Goal: Transaction & Acquisition: Purchase product/service

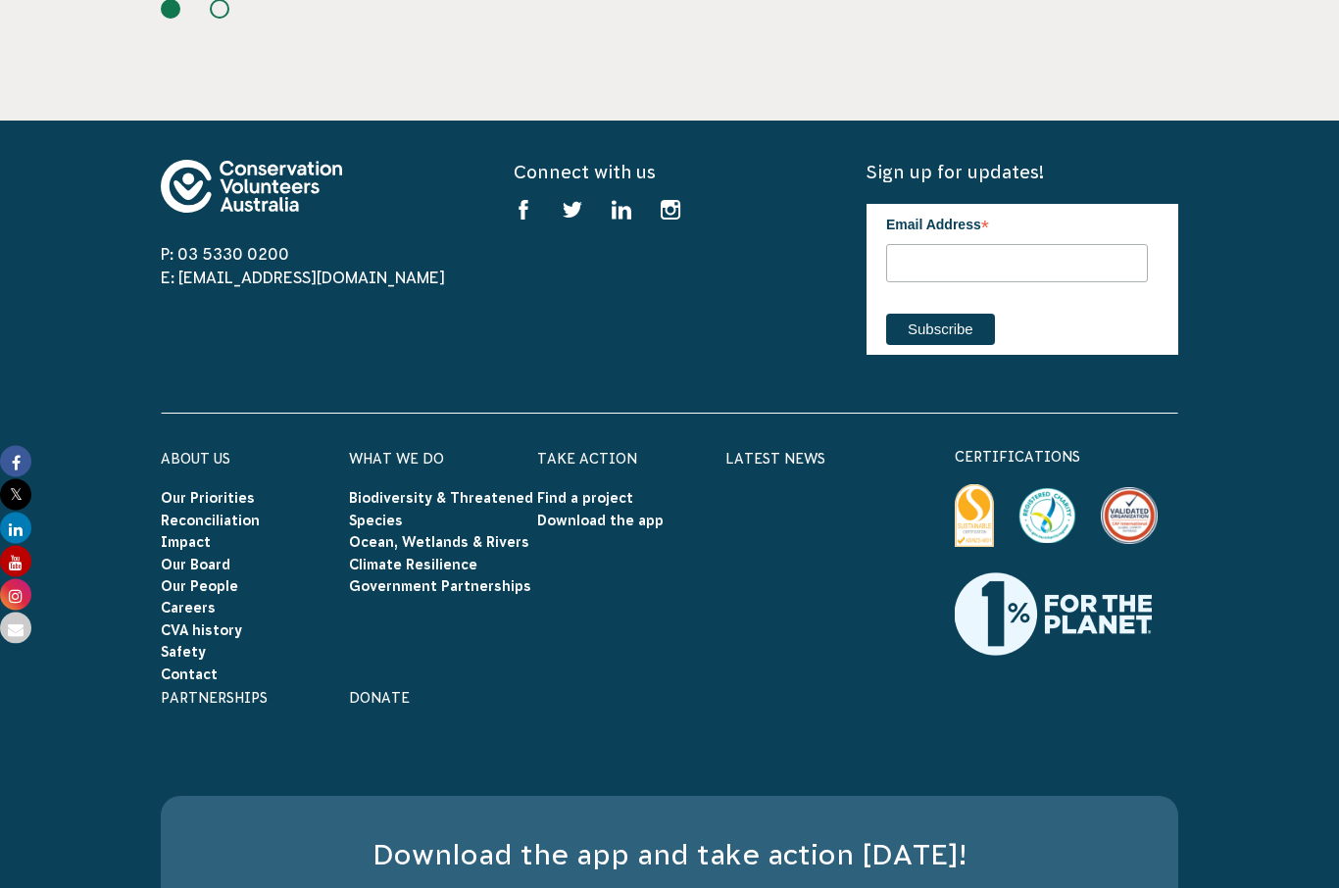
scroll to position [3216, 0]
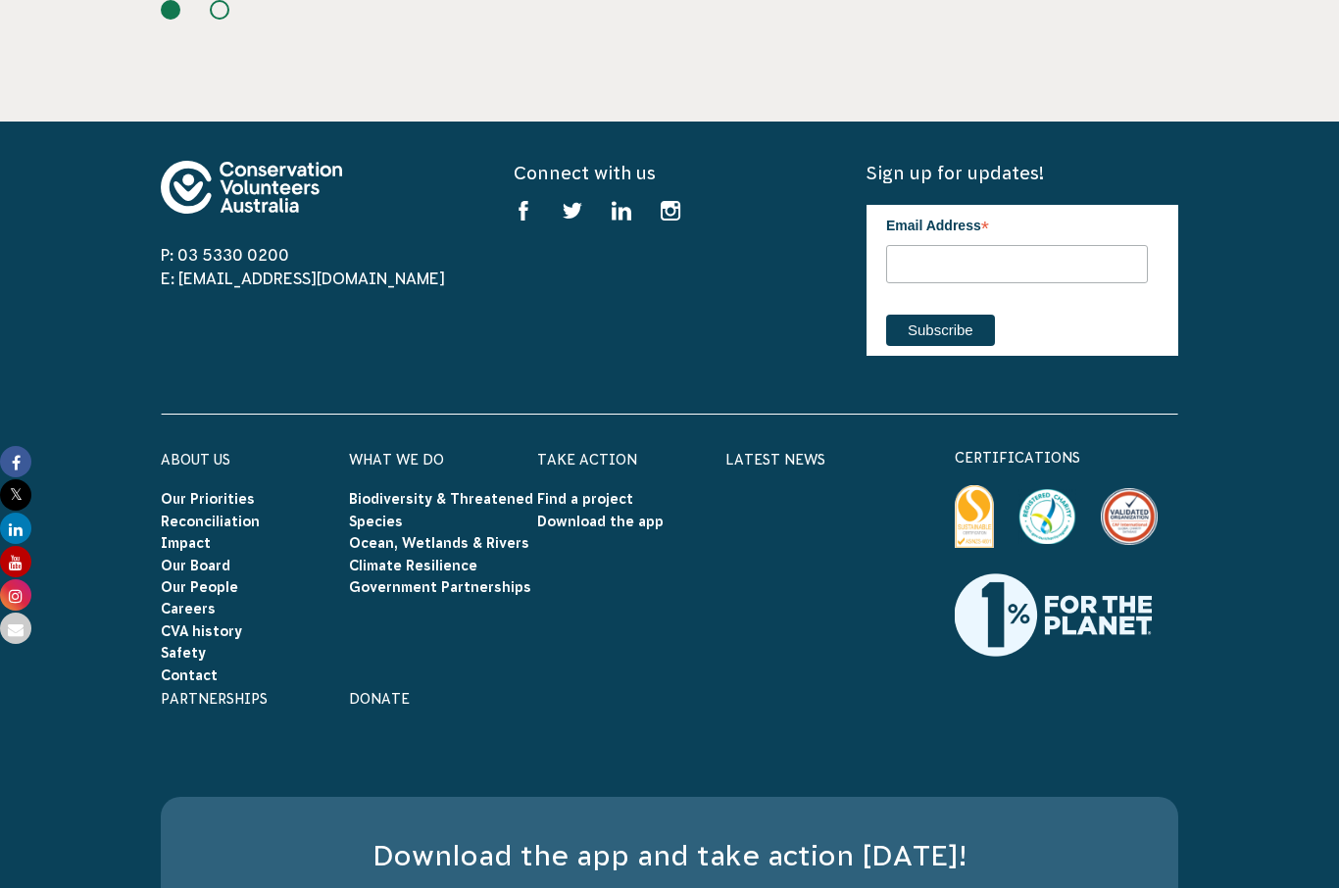
click at [375, 691] on link "Donate" at bounding box center [379, 699] width 61 height 16
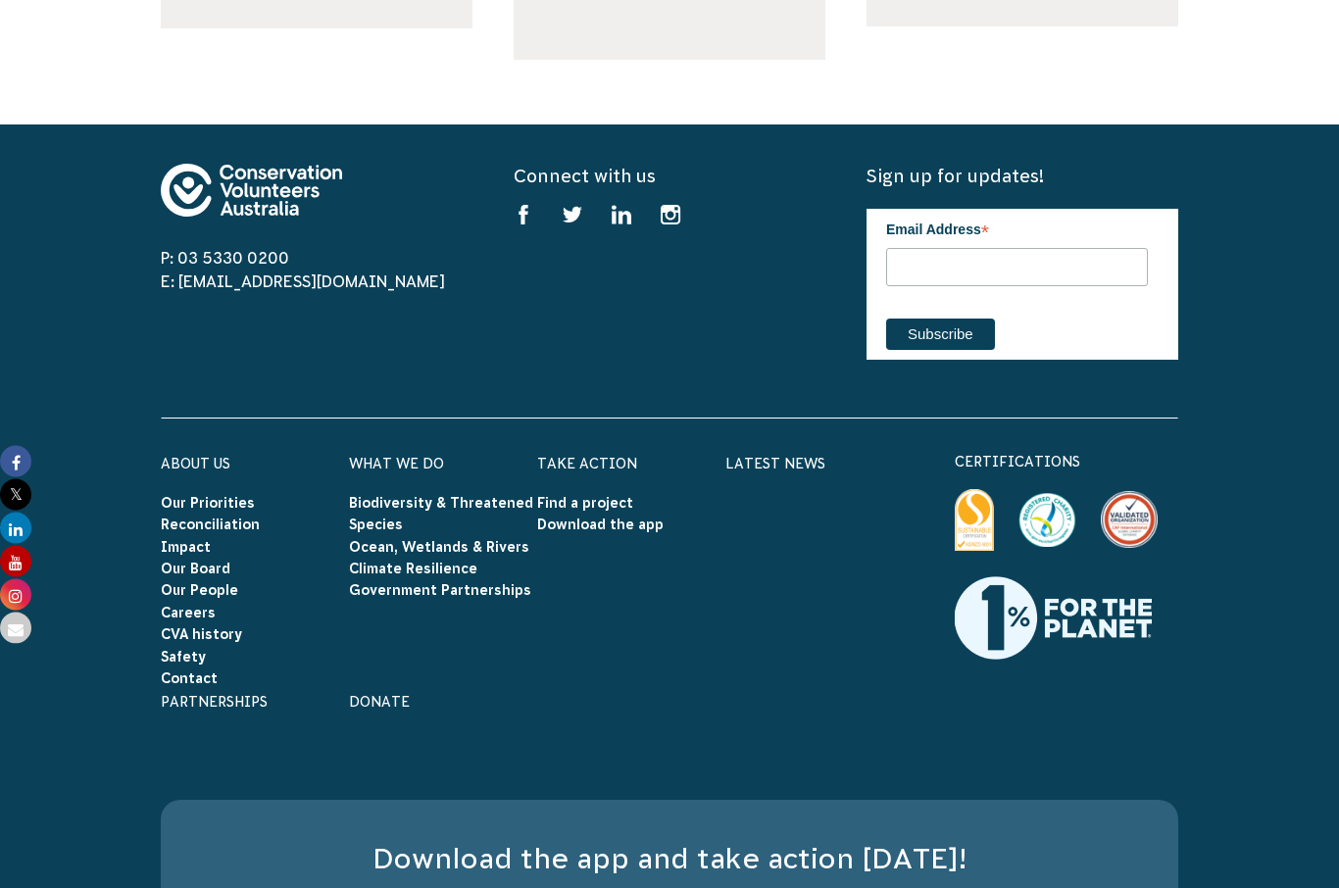
scroll to position [2594, 0]
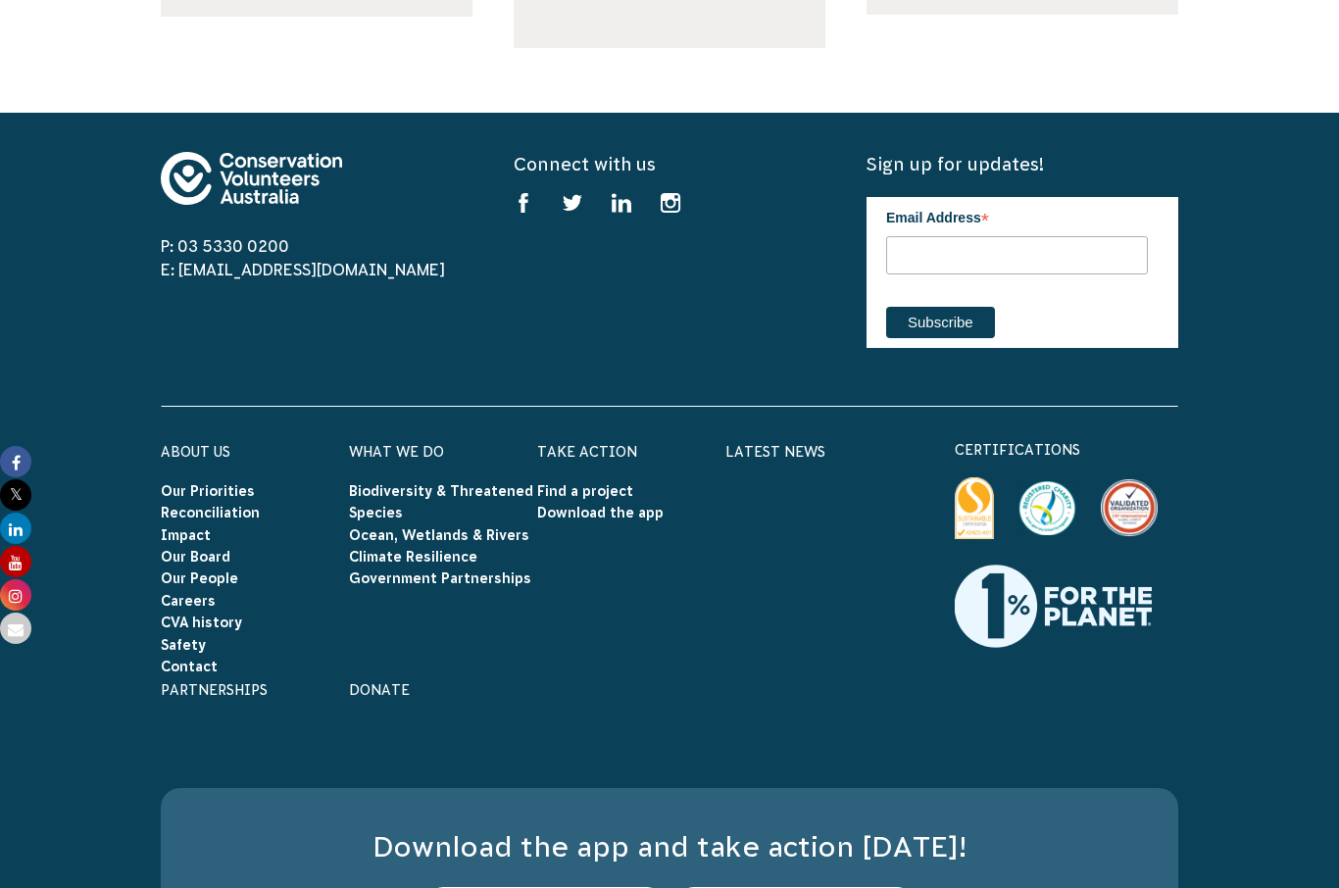
click at [210, 571] on link "Our People" at bounding box center [199, 579] width 77 height 16
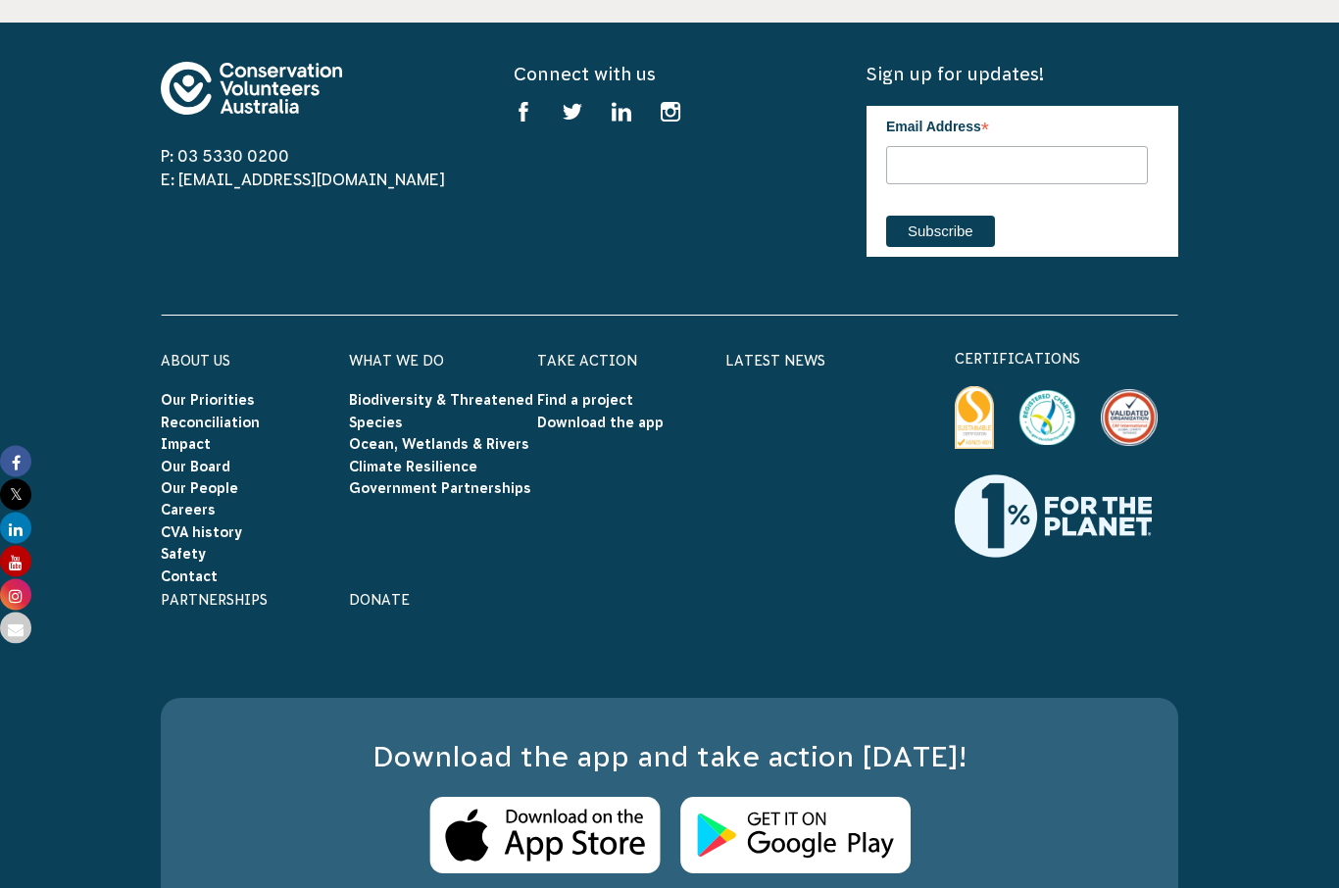
scroll to position [3358, 0]
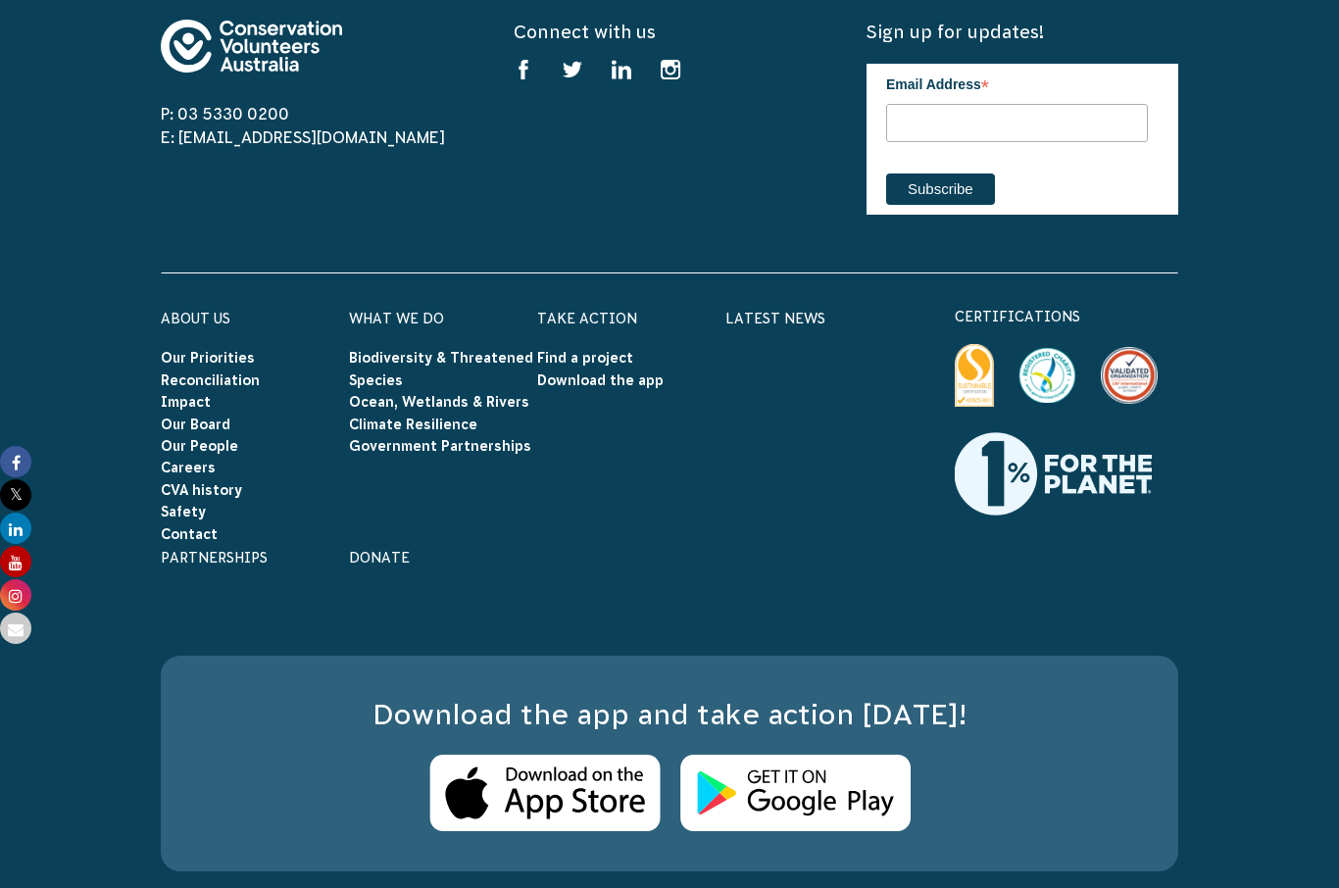
click at [202, 417] on link "Our Board" at bounding box center [196, 425] width 70 height 16
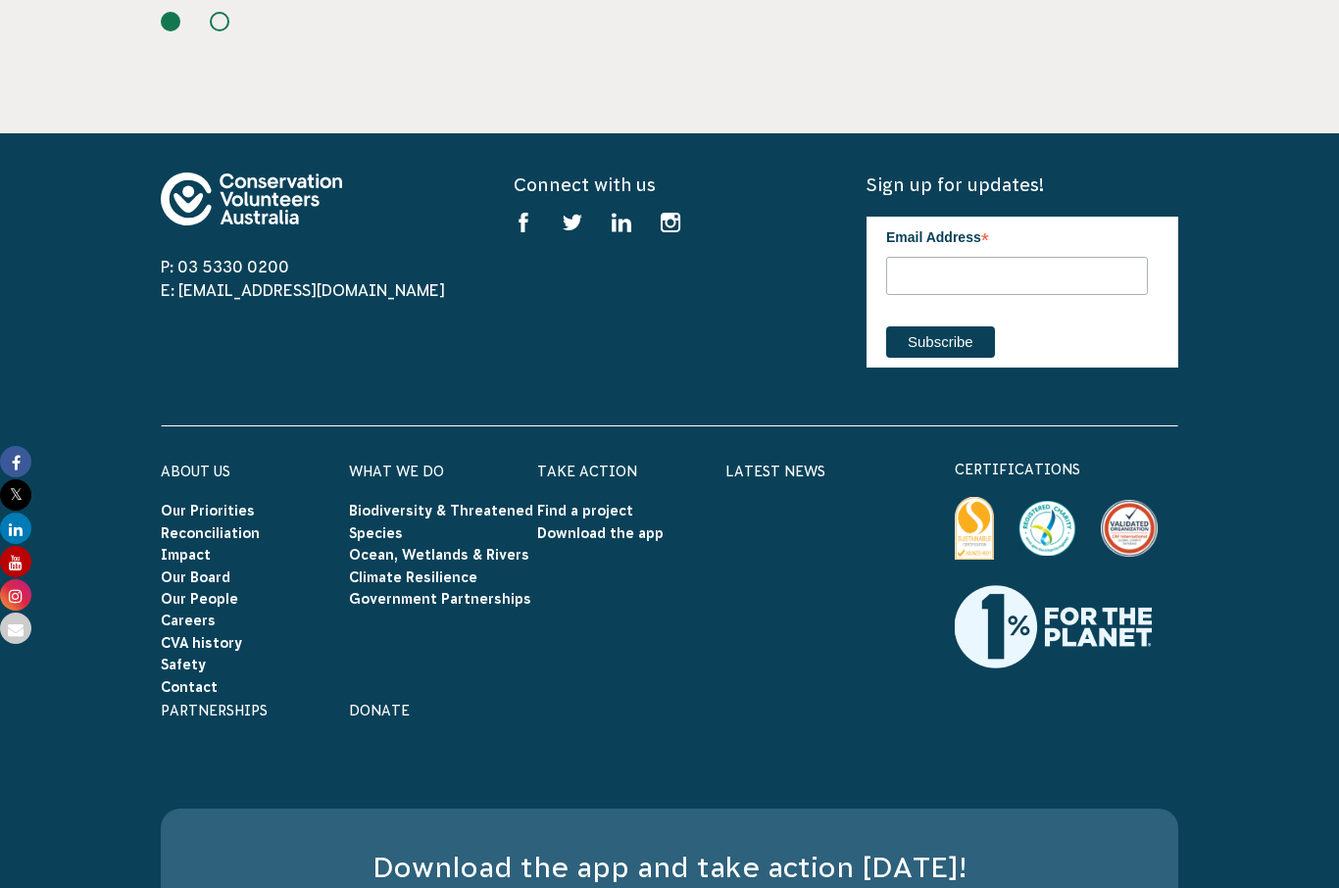
scroll to position [2435, 0]
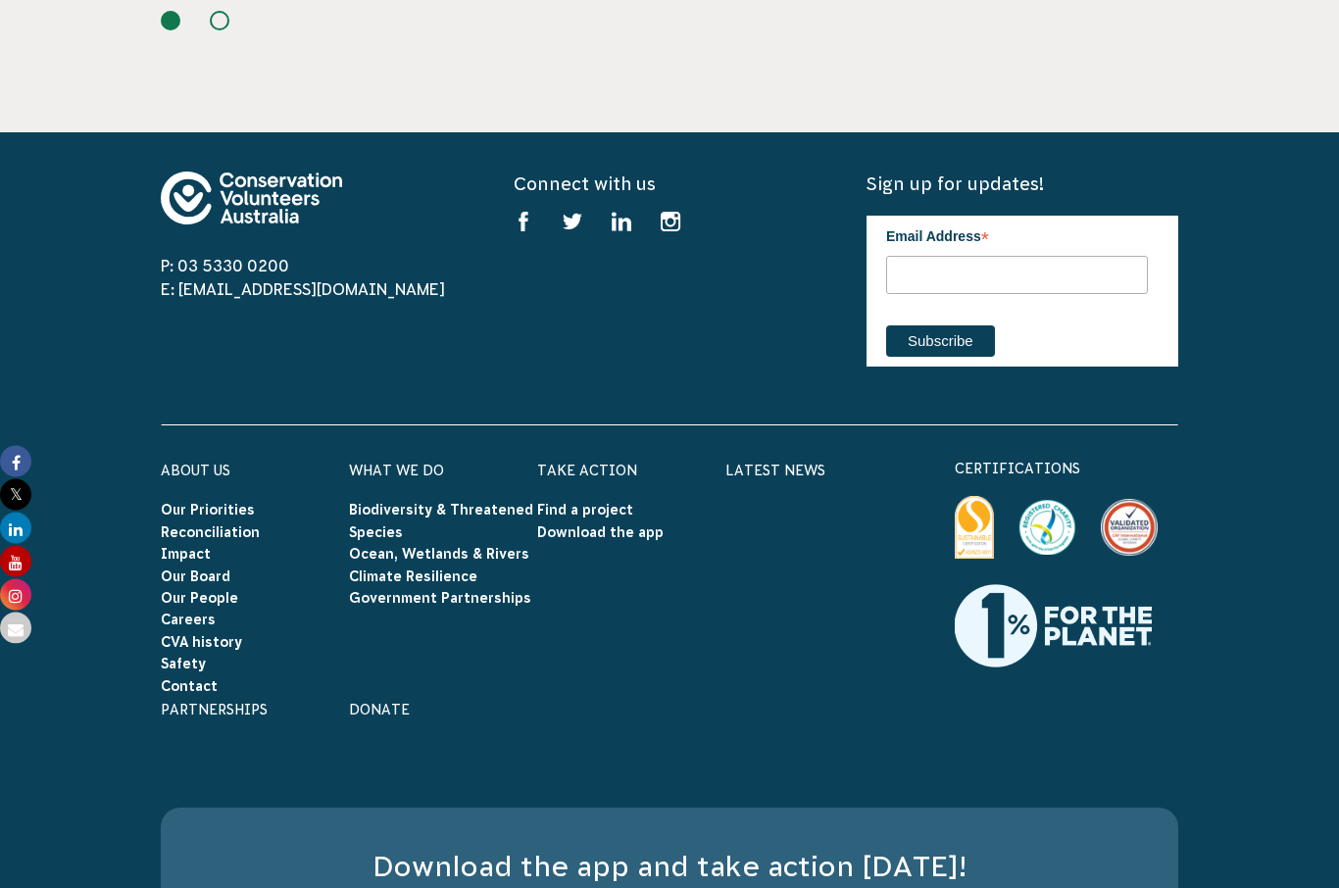
click at [244, 503] on link "Our Priorities" at bounding box center [208, 511] width 94 height 16
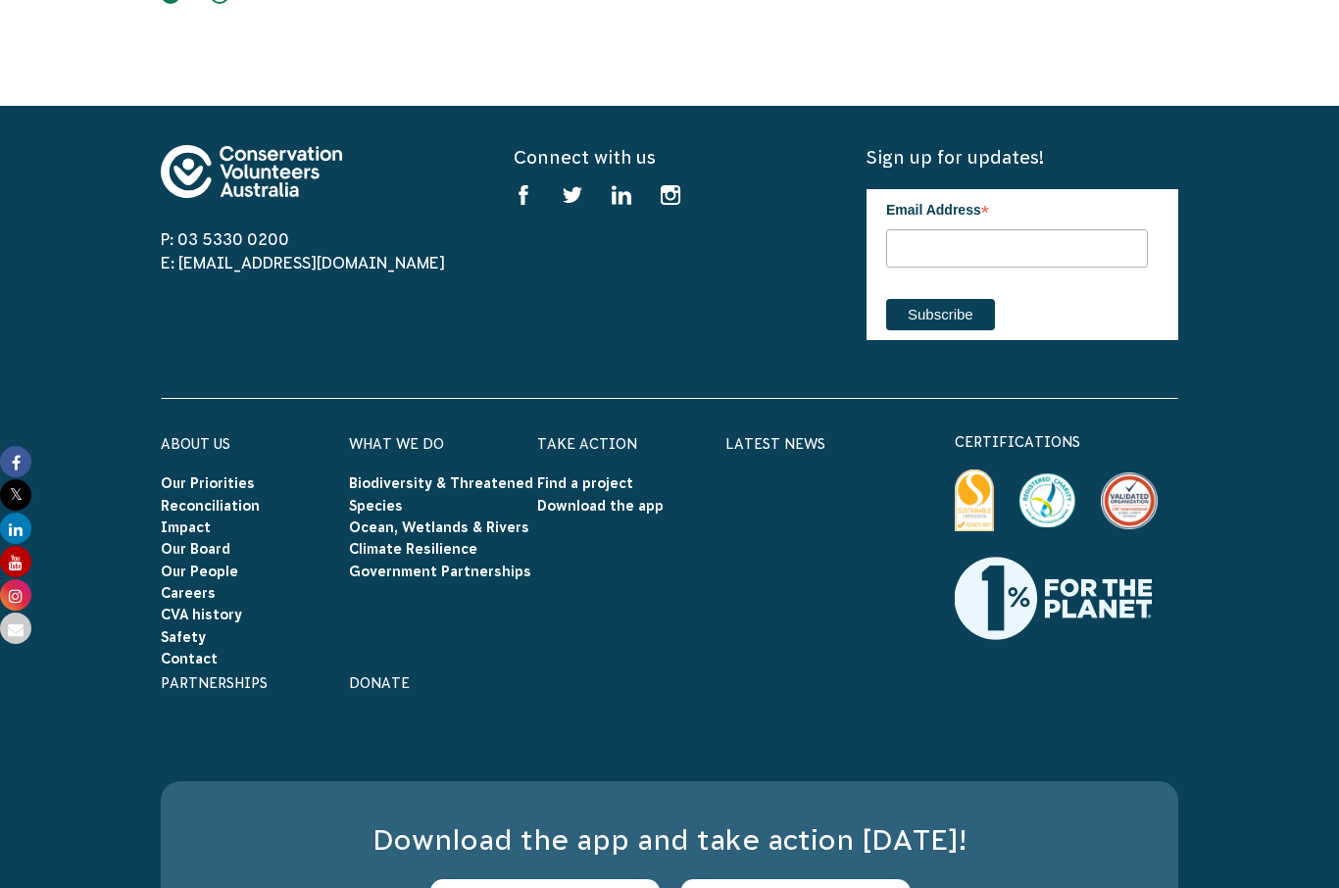
scroll to position [5506, 0]
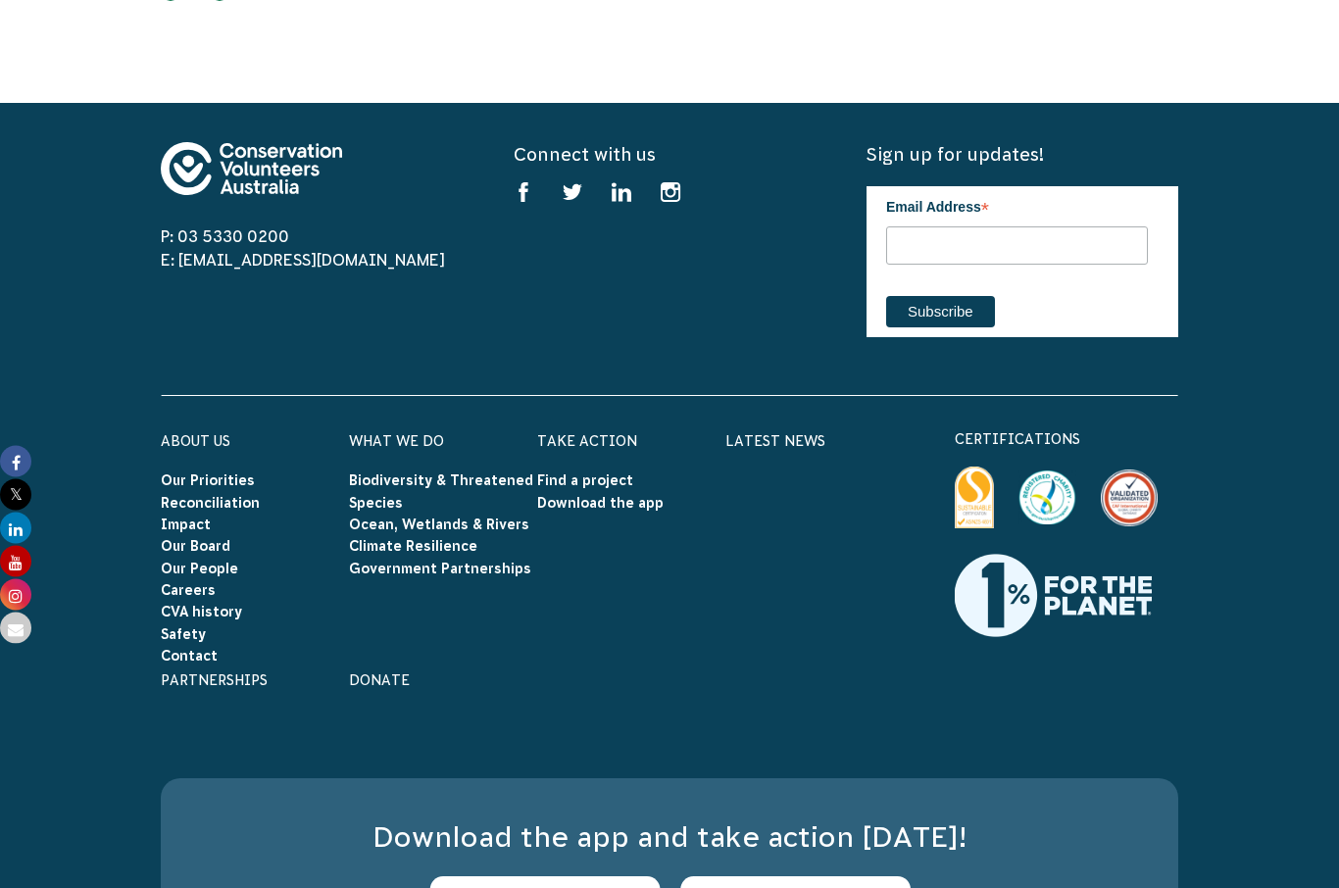
click at [384, 674] on link "Donate" at bounding box center [379, 682] width 61 height 16
